Goal: Task Accomplishment & Management: Complete application form

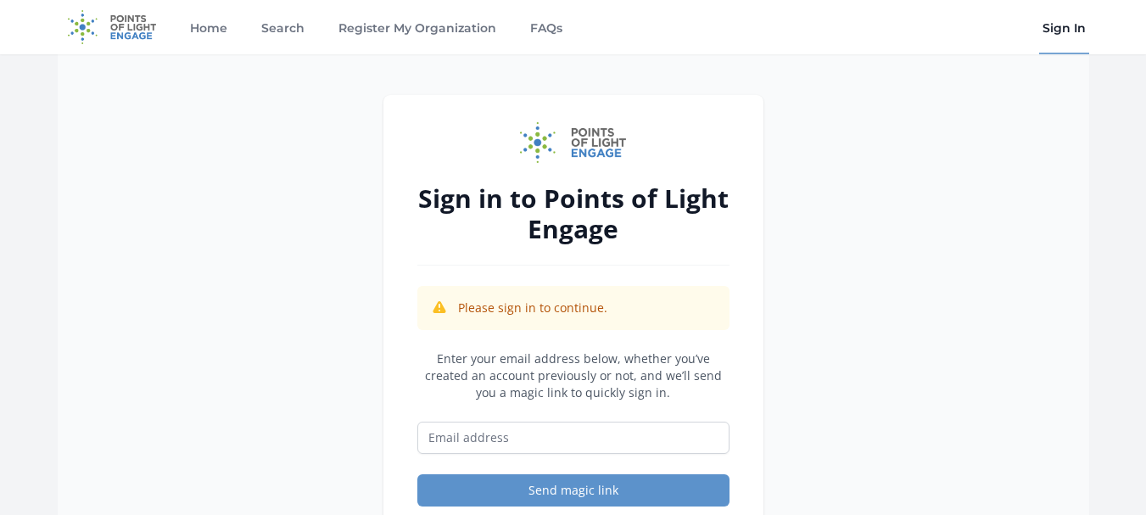
scroll to position [170, 0]
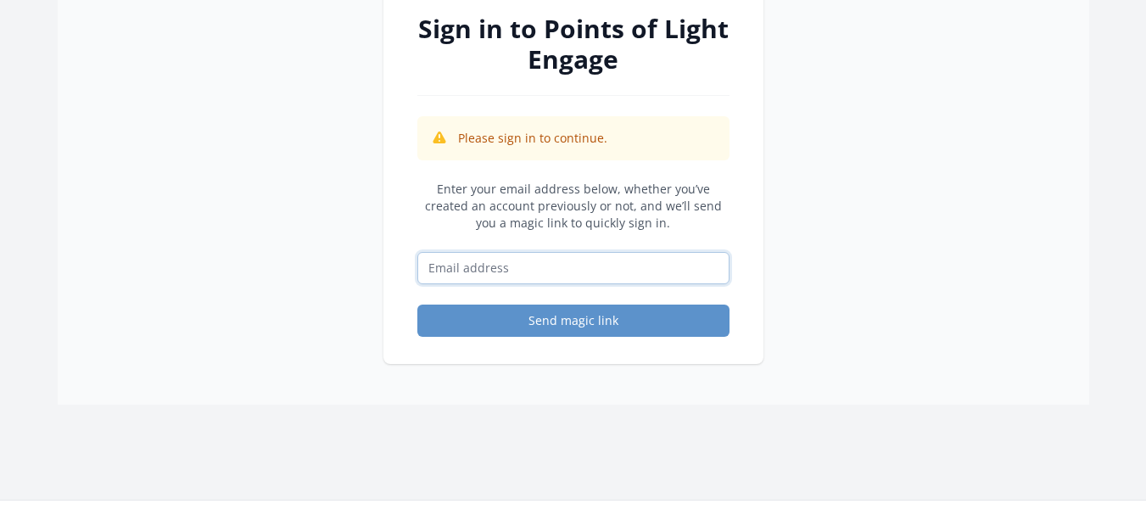
click at [484, 266] on input "Email address" at bounding box center [573, 268] width 312 height 32
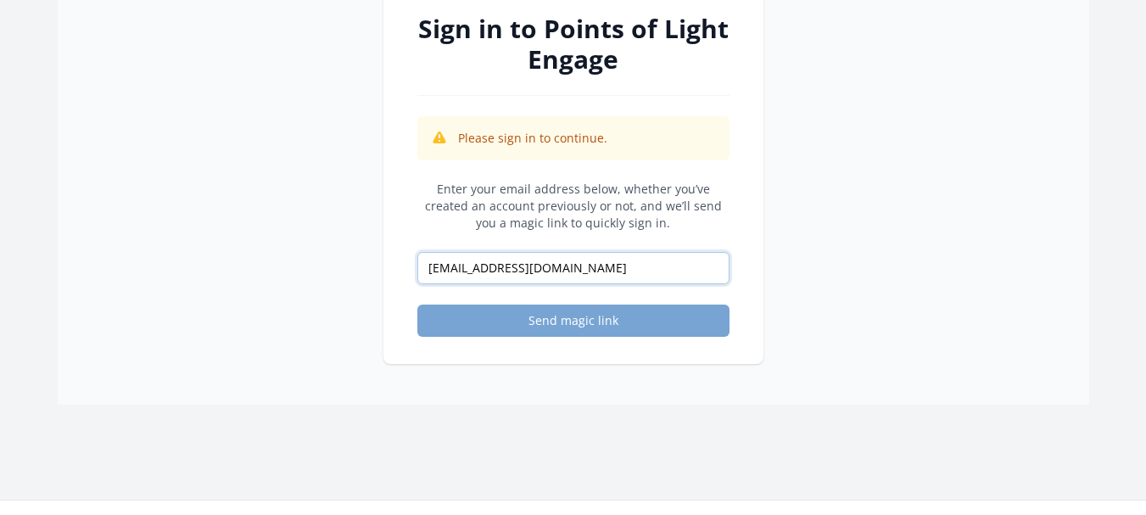
type input "suganyae2693@gmail.com"
click at [607, 315] on button "Send magic link" at bounding box center [573, 320] width 312 height 32
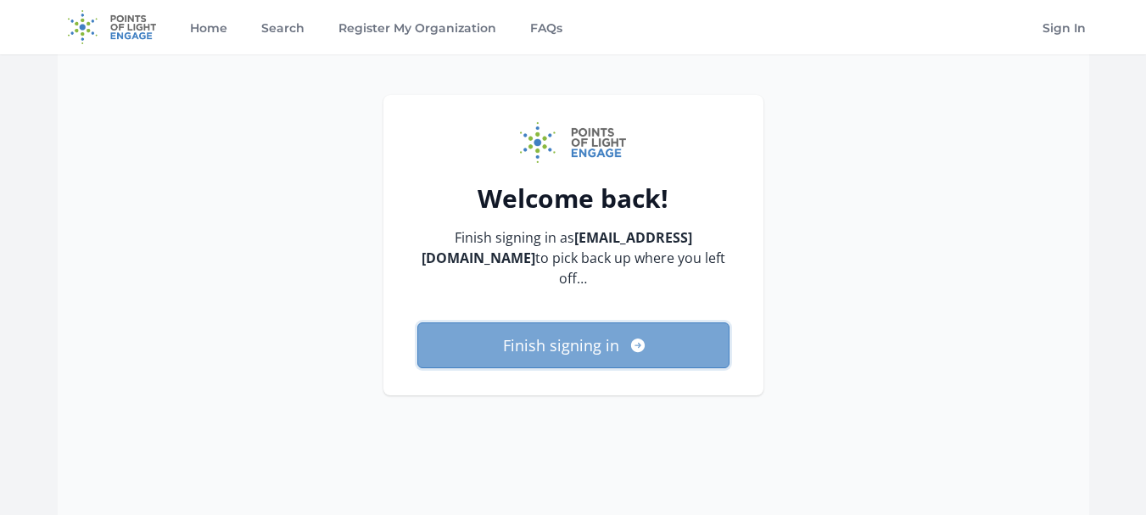
click at [546, 331] on button "Finish signing in" at bounding box center [573, 345] width 312 height 46
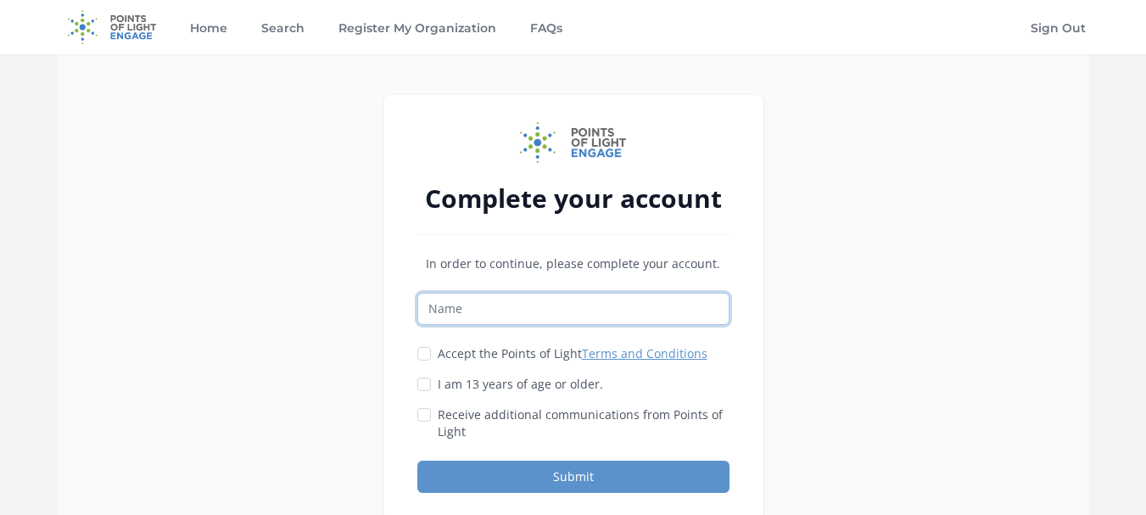
click at [468, 306] on input "Name" at bounding box center [573, 309] width 312 height 32
type input "Suganya"
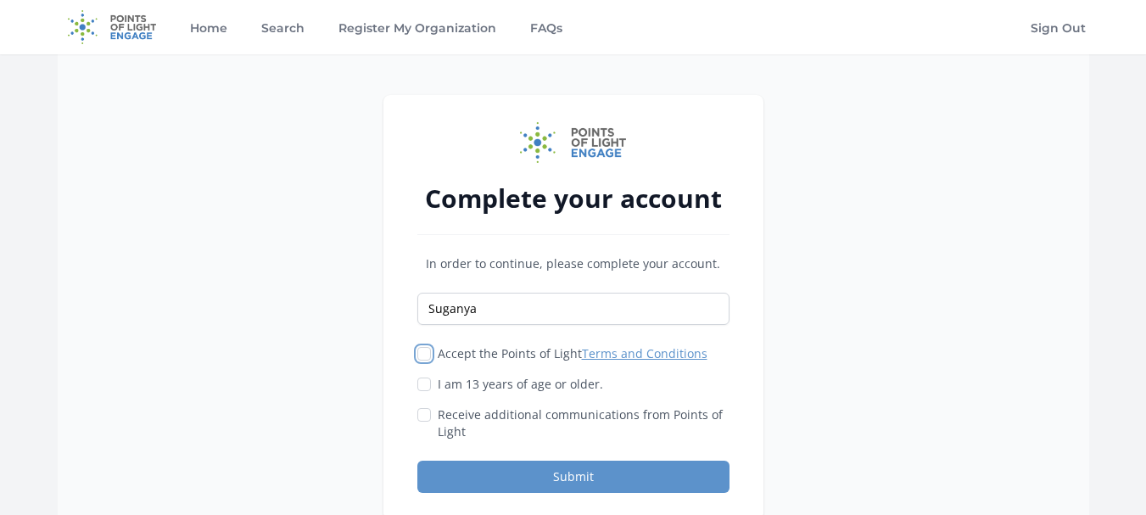
click at [421, 349] on input "Accept the Points of Light Terms and Conditions" at bounding box center [424, 354] width 14 height 14
checkbox input "true"
click at [422, 385] on input "I am 13 years of age or older." at bounding box center [424, 384] width 14 height 14
checkbox input "true"
click at [431, 419] on div "Receive additional communications from Points of Light" at bounding box center [573, 423] width 312 height 34
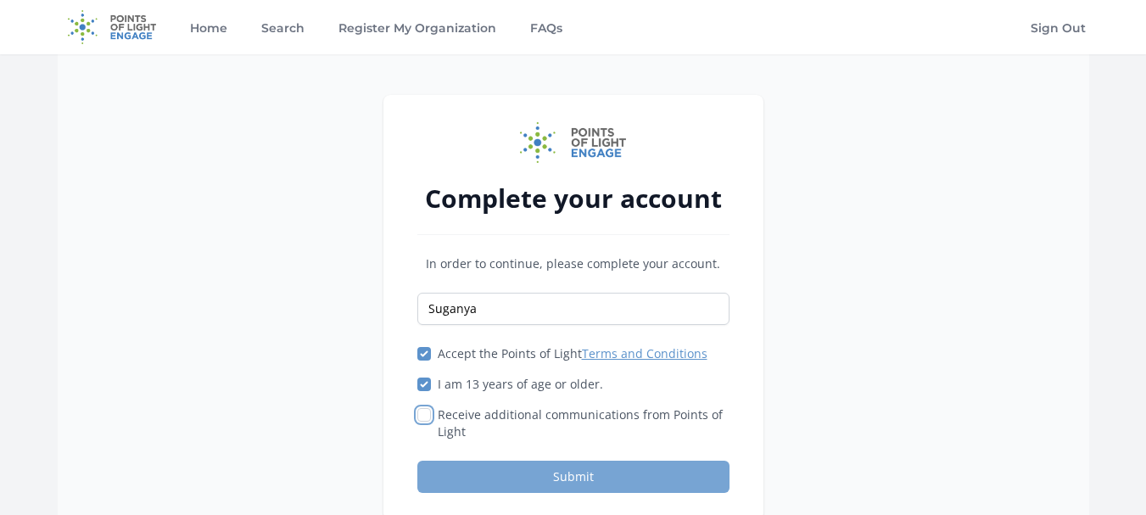
drag, startPoint x: 423, startPoint y: 412, endPoint x: 564, endPoint y: 470, distance: 152.1
click at [424, 412] on input "Receive additional communications from Points of Light" at bounding box center [424, 415] width 14 height 14
checkbox input "true"
click at [574, 474] on button "Submit" at bounding box center [573, 476] width 312 height 32
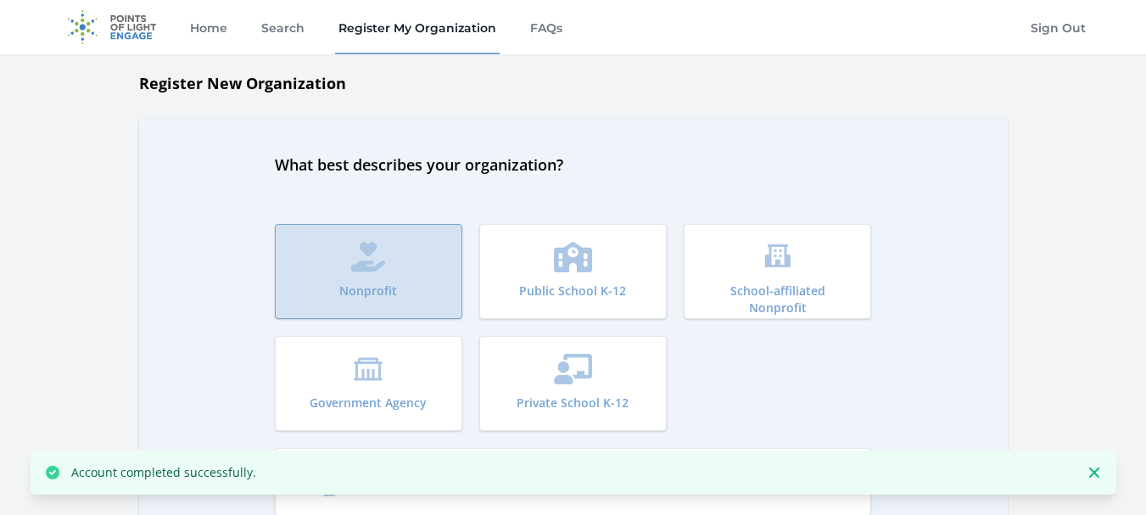
click at [376, 298] on p "Nonprofit" at bounding box center [368, 290] width 58 height 17
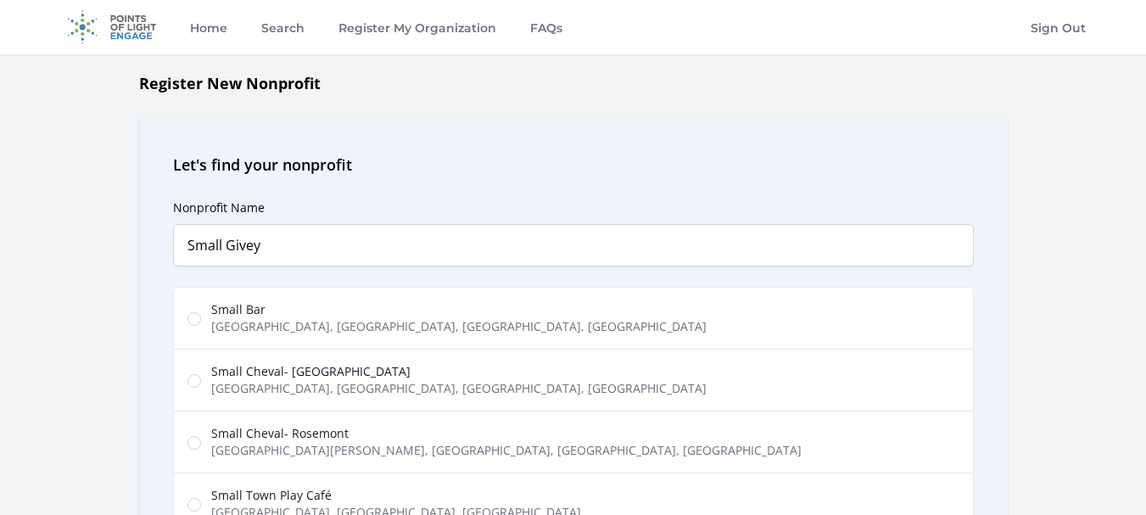
click at [298, 187] on div "Nonprofit Name Small Givey Predictions Small Bar [GEOGRAPHIC_DATA], [GEOGRAPHIC…" at bounding box center [573, 440] width 800 height 529
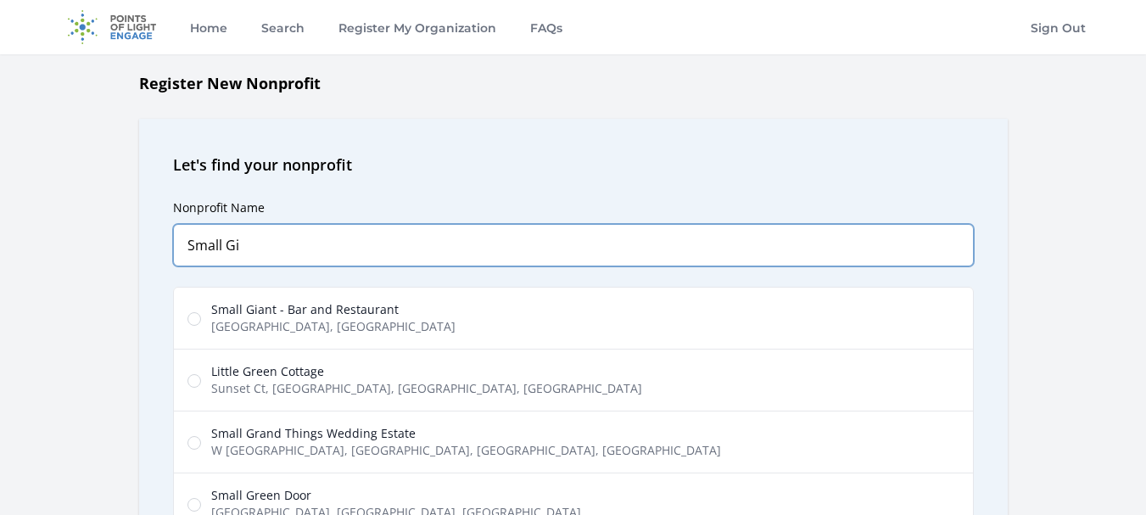
click at [305, 246] on input "Small Gi" at bounding box center [573, 245] width 800 height 42
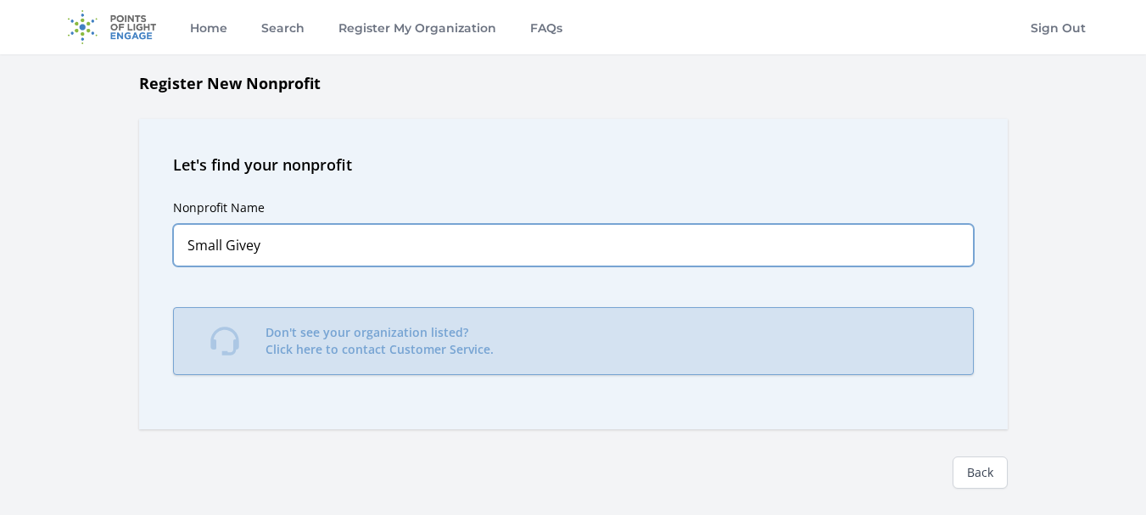
type input "Small Givey"
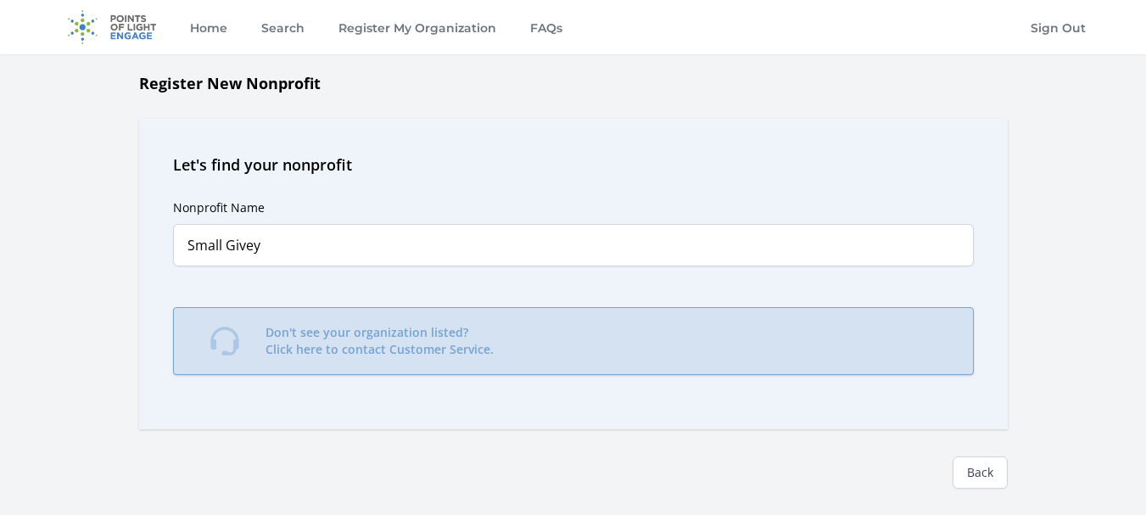
click at [344, 349] on p "Don't see your organization listed? Click here to contact Customer Service." at bounding box center [379, 341] width 228 height 34
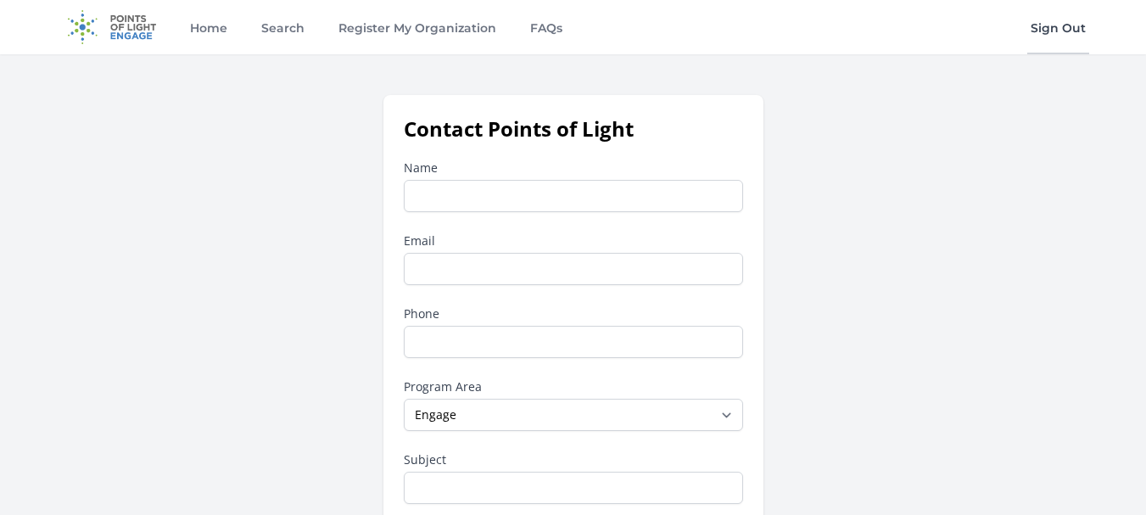
click at [1063, 33] on link "Sign Out" at bounding box center [1058, 27] width 62 height 54
